Goal: Task Accomplishment & Management: Complete application form

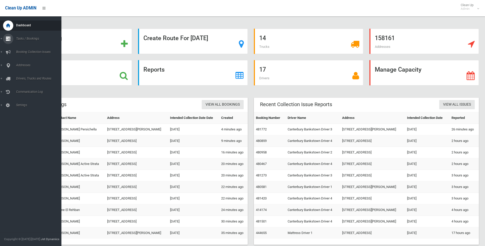
click at [7, 40] on icon at bounding box center [8, 39] width 5 height 10
click at [21, 74] on link "Search" at bounding box center [32, 76] width 65 height 7
click at [10, 64] on div at bounding box center [8, 65] width 10 height 10
click at [22, 75] on span "All Addresses" at bounding box center [38, 74] width 46 height 4
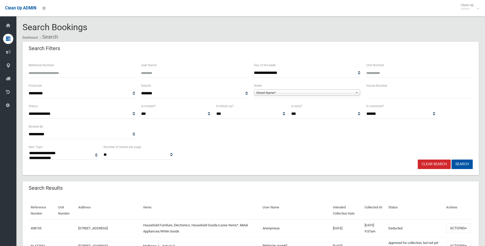
select select
click at [387, 92] on input "text" at bounding box center [419, 93] width 106 height 9
type input "**"
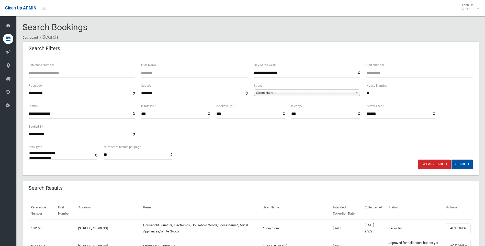
click at [283, 94] on span "Street Name*" at bounding box center [304, 93] width 97 height 6
type input "****"
click at [294, 105] on li "Dove Street (REVESBY 2212)" at bounding box center [307, 107] width 104 height 6
click at [460, 166] on button "Search" at bounding box center [461, 163] width 21 height 9
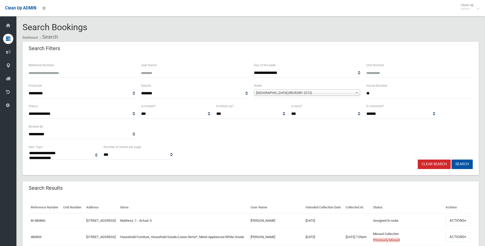
select select
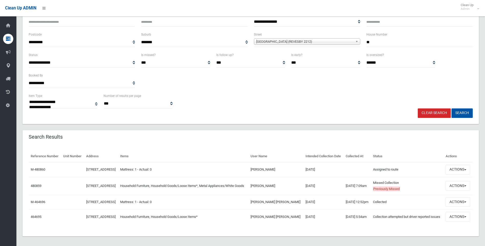
scroll to position [68, 0]
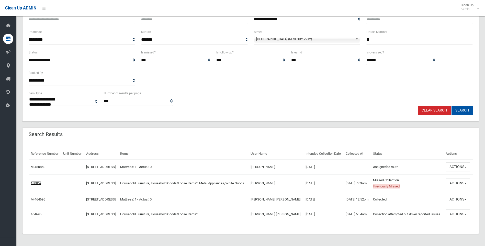
click at [36, 181] on link "480859" at bounding box center [36, 183] width 11 height 4
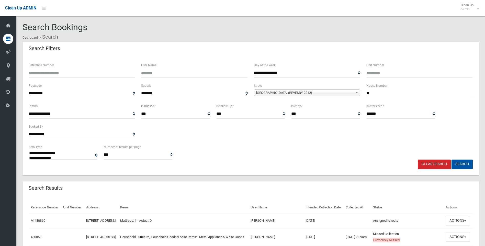
select select
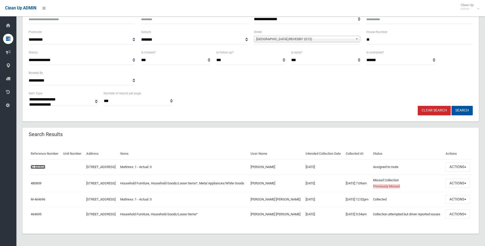
click at [39, 165] on link "M-480860" at bounding box center [38, 167] width 15 height 4
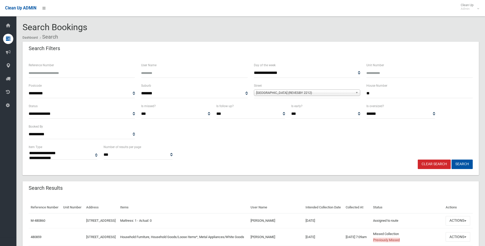
select select
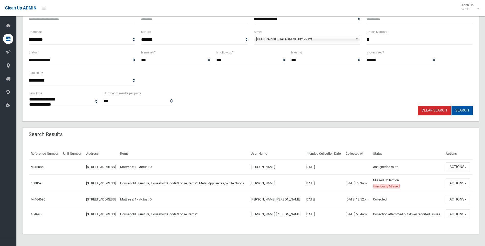
scroll to position [68, 0]
click at [36, 181] on link "480859" at bounding box center [36, 183] width 11 height 4
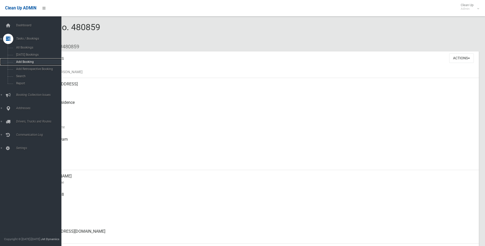
click at [21, 60] on span "Add Booking" at bounding box center [38, 62] width 46 height 4
click at [11, 40] on div at bounding box center [8, 39] width 10 height 10
click at [20, 74] on link "Search" at bounding box center [32, 76] width 65 height 7
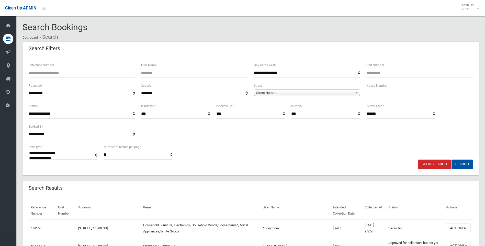
select select
drag, startPoint x: 368, startPoint y: 96, endPoint x: 370, endPoint y: 96, distance: 2.8
click at [368, 96] on input "text" at bounding box center [419, 93] width 106 height 9
type input "**"
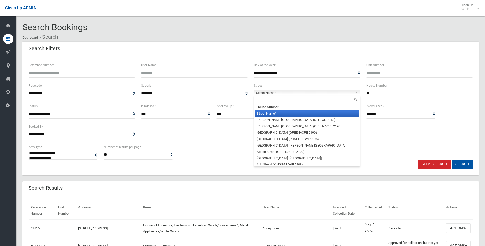
click at [271, 93] on span "Street Name*" at bounding box center [304, 93] width 97 height 6
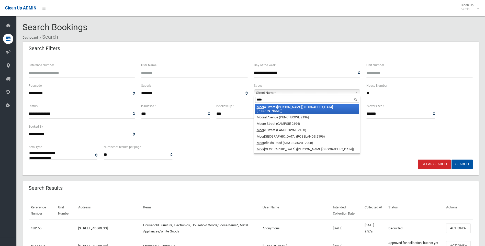
type input "****"
click at [274, 107] on li "Moor a Street (CHESTER HILL 2162)" at bounding box center [307, 109] width 104 height 10
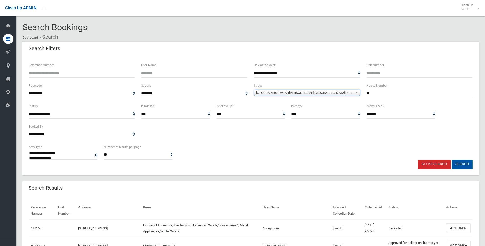
click at [460, 164] on button "Search" at bounding box center [461, 163] width 21 height 9
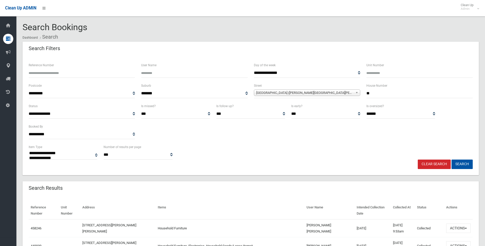
select select
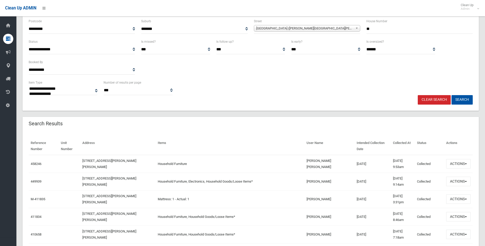
scroll to position [77, 0]
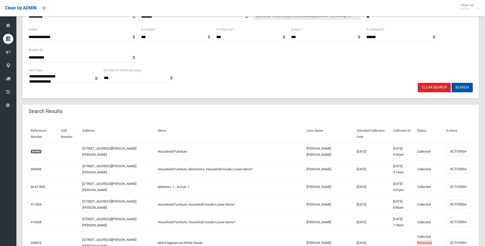
click at [37, 152] on link "458246" at bounding box center [36, 151] width 11 height 4
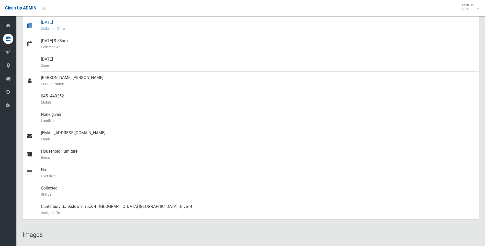
scroll to position [102, 0]
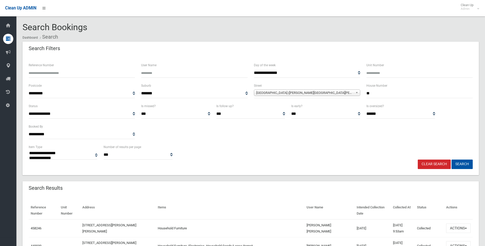
select select
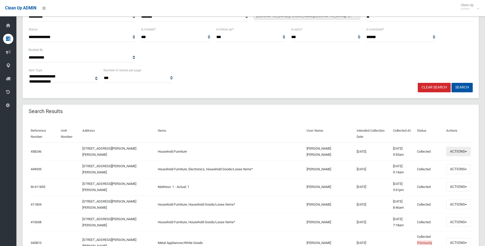
click at [455, 151] on button "Actions" at bounding box center [458, 151] width 25 height 9
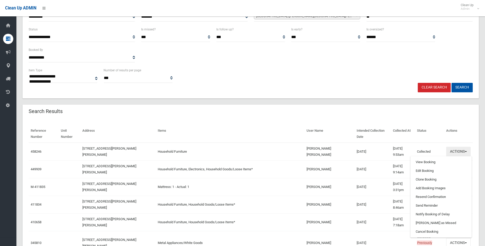
click at [455, 150] on button "Actions" at bounding box center [458, 151] width 25 height 9
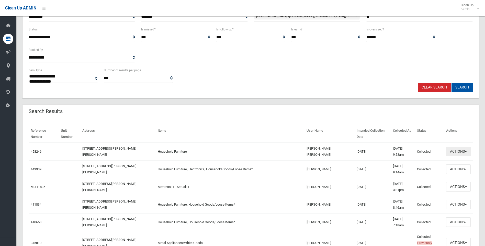
click at [455, 150] on button "Actions" at bounding box center [458, 151] width 25 height 9
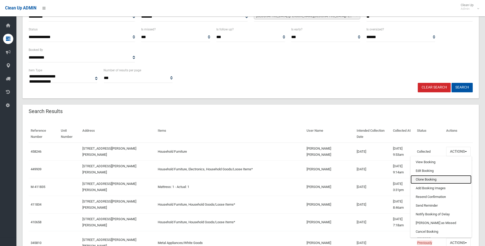
click at [427, 178] on link "Clone Booking" at bounding box center [440, 179] width 61 height 9
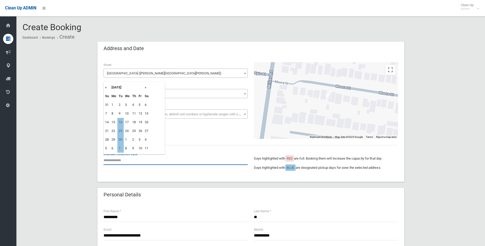
click at [150, 161] on input "text" at bounding box center [175, 159] width 144 height 9
click at [121, 123] on td "16" at bounding box center [120, 122] width 6 height 9
type input "**********"
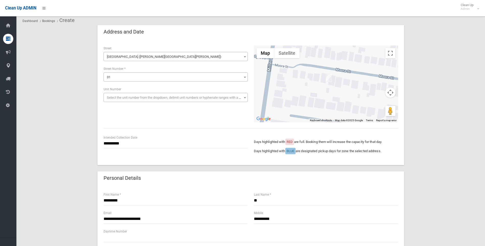
scroll to position [26, 0]
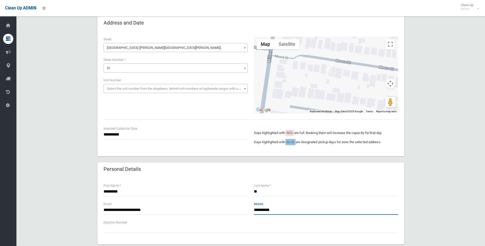
click at [262, 207] on input "**********" at bounding box center [326, 209] width 144 height 9
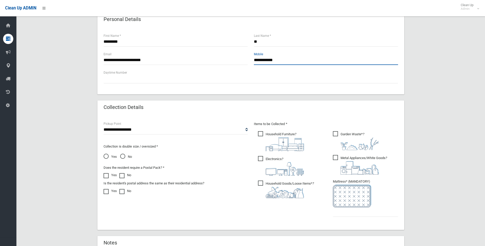
scroll to position [179, 0]
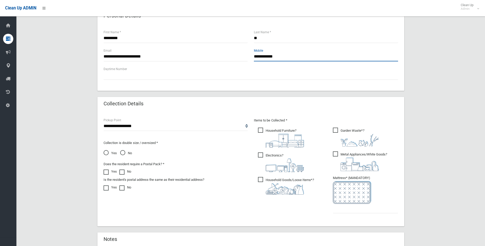
type input "**********"
click at [262, 155] on span "Electronics ?" at bounding box center [281, 162] width 46 height 20
click at [336, 128] on span "Garden Waste* ?" at bounding box center [356, 136] width 46 height 19
click at [334, 152] on span "Metal Appliances/White Goods ?" at bounding box center [360, 161] width 54 height 20
click at [259, 180] on span "Household Goods/Loose Items* ?" at bounding box center [286, 186] width 56 height 18
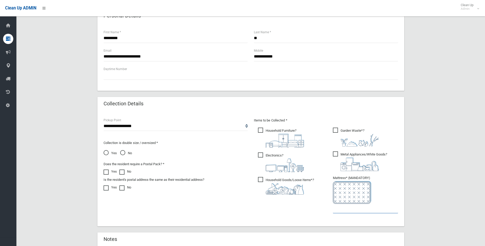
click at [348, 212] on input "text" at bounding box center [365, 208] width 65 height 9
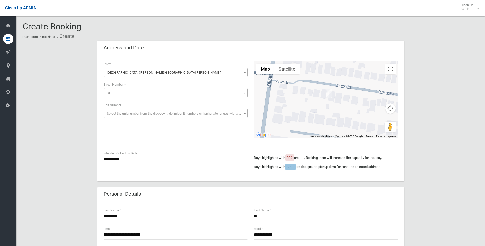
scroll to position [0, 0]
type input "*"
click at [125, 160] on input "**********" at bounding box center [175, 159] width 144 height 9
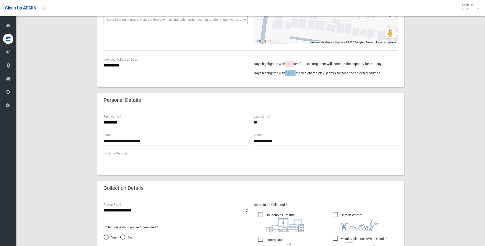
scroll to position [102, 0]
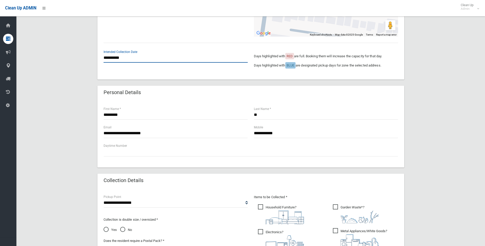
click at [122, 57] on input "**********" at bounding box center [175, 57] width 144 height 9
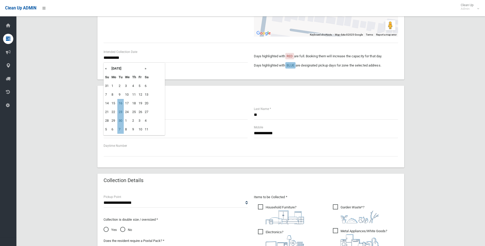
click at [79, 77] on div "**********" at bounding box center [250, 160] width 456 height 443
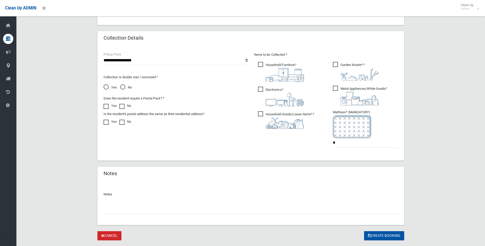
scroll to position [257, 0]
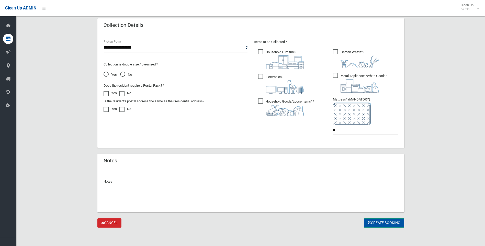
click at [384, 222] on button "Create Booking" at bounding box center [384, 222] width 40 height 9
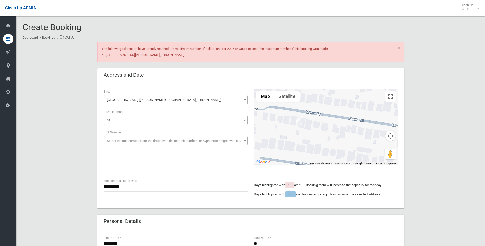
drag, startPoint x: 312, startPoint y: 125, endPoint x: 286, endPoint y: 125, distance: 26.1
click at [286, 125] on div at bounding box center [326, 127] width 144 height 77
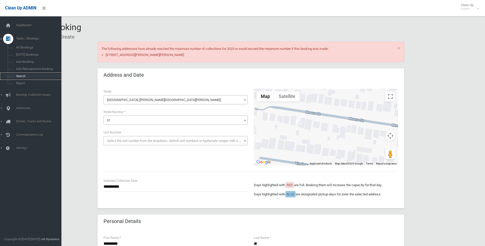
click at [21, 77] on span "Search" at bounding box center [38, 76] width 46 height 4
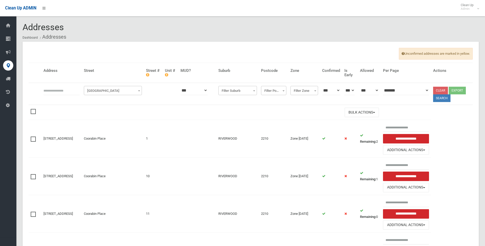
click at [66, 91] on input "text" at bounding box center [61, 90] width 36 height 9
type input "**"
click at [96, 93] on span "[GEOGRAPHIC_DATA]" at bounding box center [112, 90] width 55 height 7
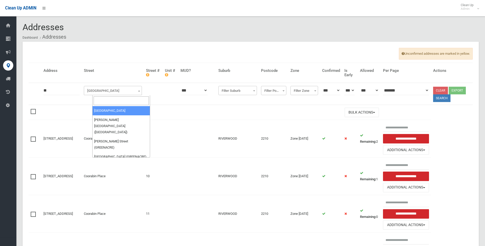
click at [108, 101] on input "search" at bounding box center [121, 100] width 55 height 9
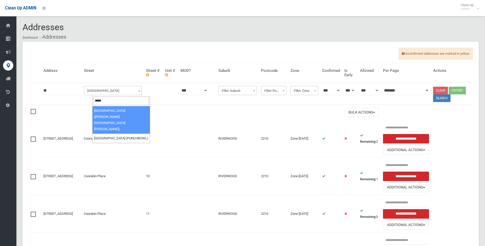
type input "*****"
select select "****"
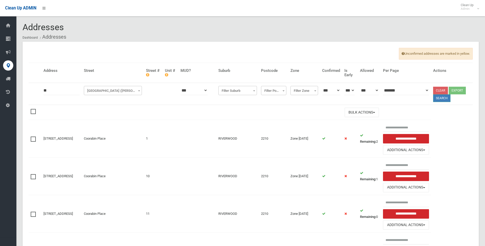
click at [443, 97] on button "Search" at bounding box center [441, 98] width 17 height 8
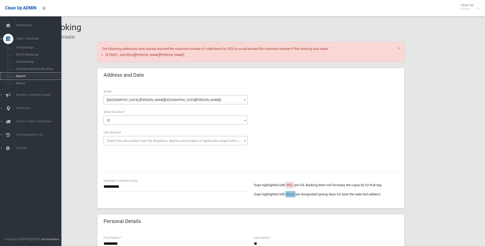
click at [28, 74] on span "Search" at bounding box center [38, 76] width 46 height 4
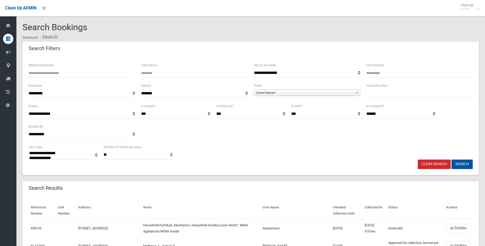
select select
click at [383, 95] on input "text" at bounding box center [419, 93] width 106 height 9
type input "**"
click at [279, 92] on span "Street Name*" at bounding box center [304, 93] width 97 height 6
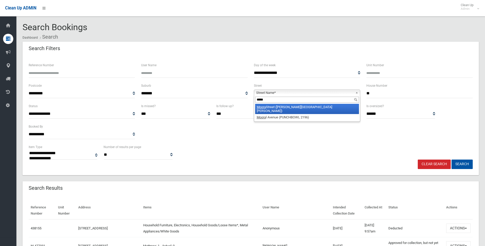
type input "*****"
click at [296, 108] on li "Moora Street (CHESTER HILL 2162)" at bounding box center [307, 109] width 104 height 10
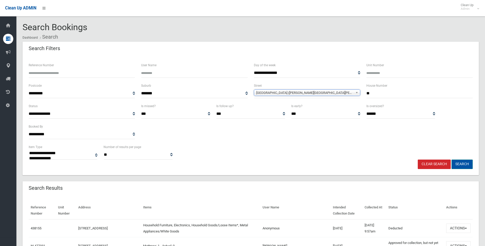
click at [467, 164] on button "Search" at bounding box center [461, 163] width 21 height 9
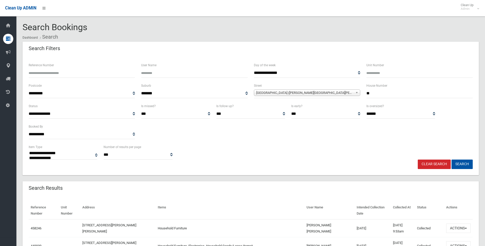
select select
click at [431, 164] on link "Clear Search" at bounding box center [434, 163] width 33 height 9
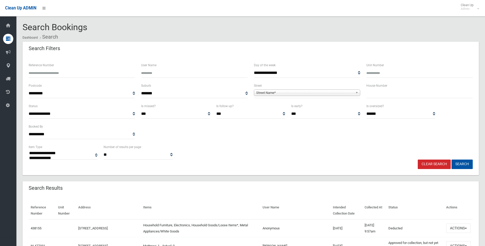
select select
